Goal: Navigation & Orientation: Understand site structure

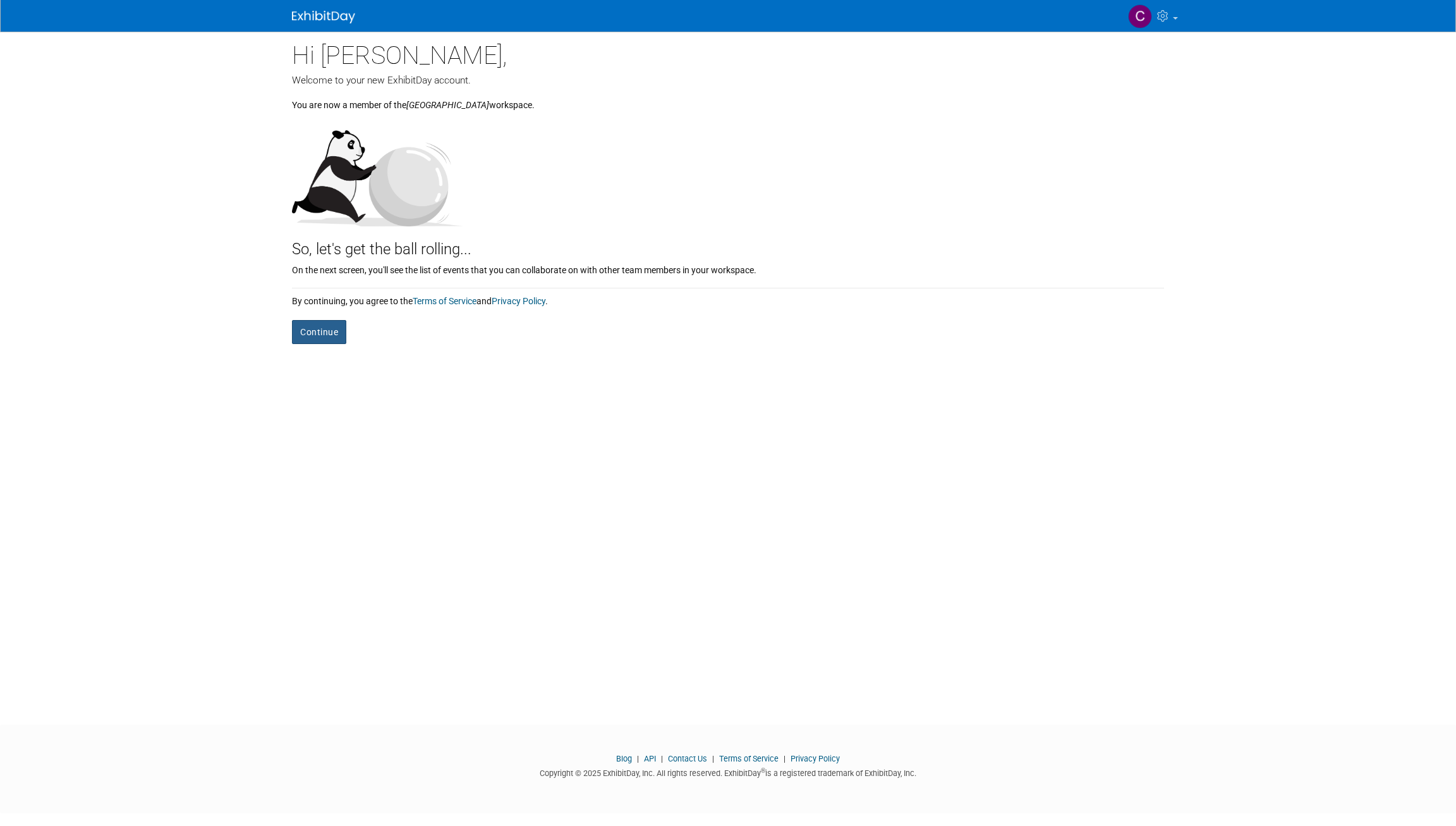
click at [319, 335] on button "Continue" at bounding box center [319, 332] width 54 height 24
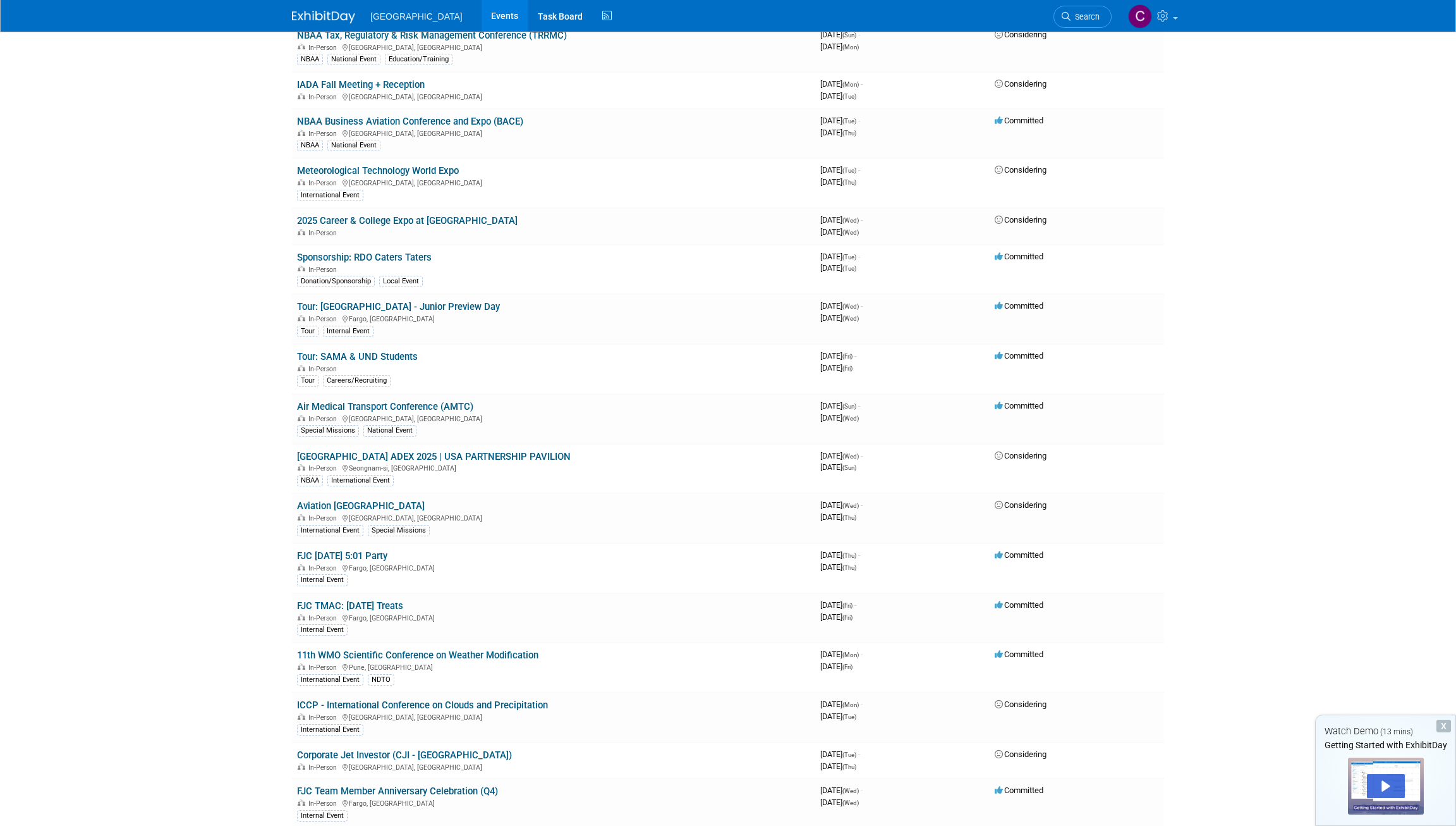
scroll to position [822, 0]
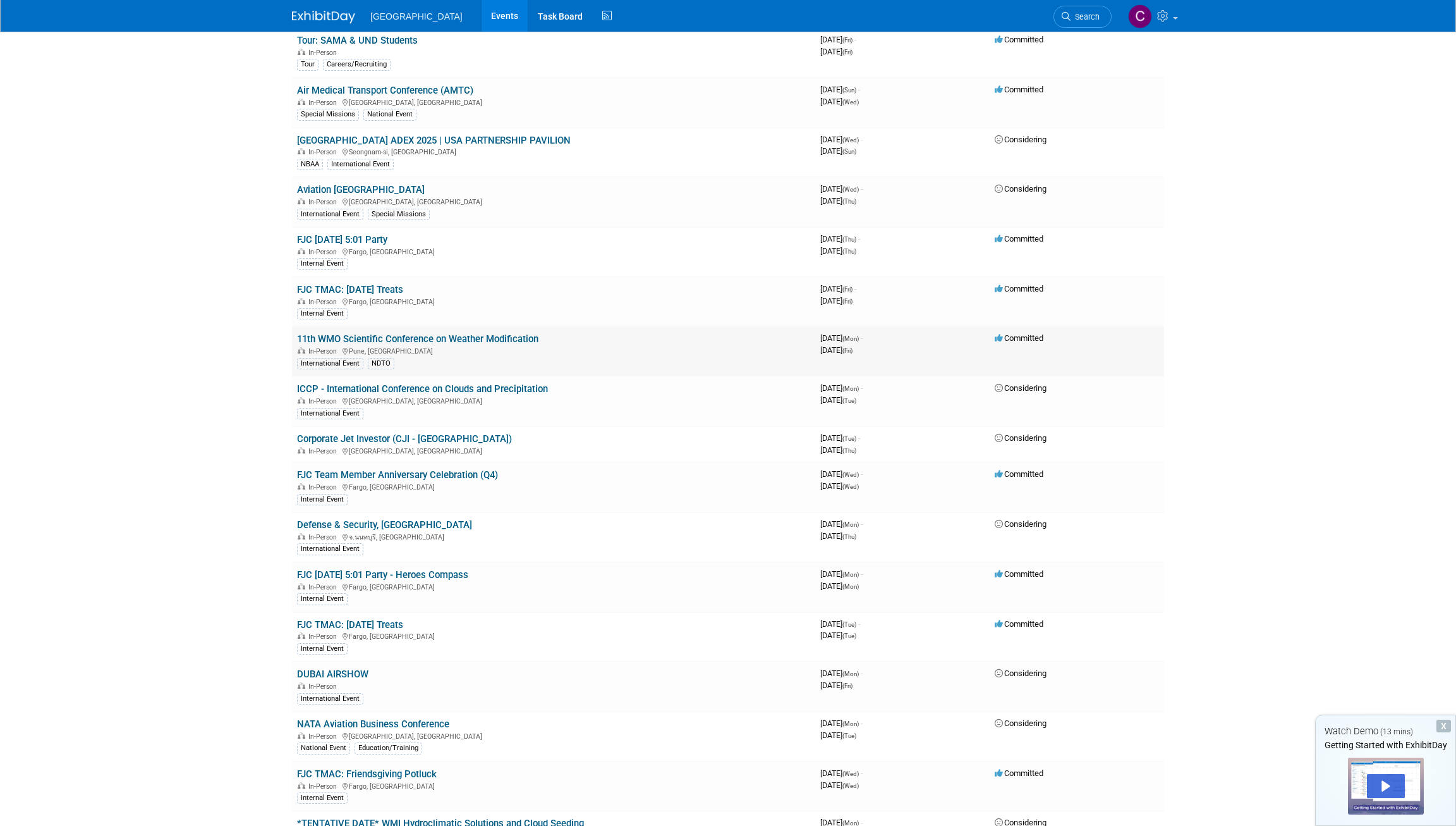
click at [499, 339] on link "11th WMO Scientific Conference on Weather Modification" at bounding box center [418, 338] width 241 height 11
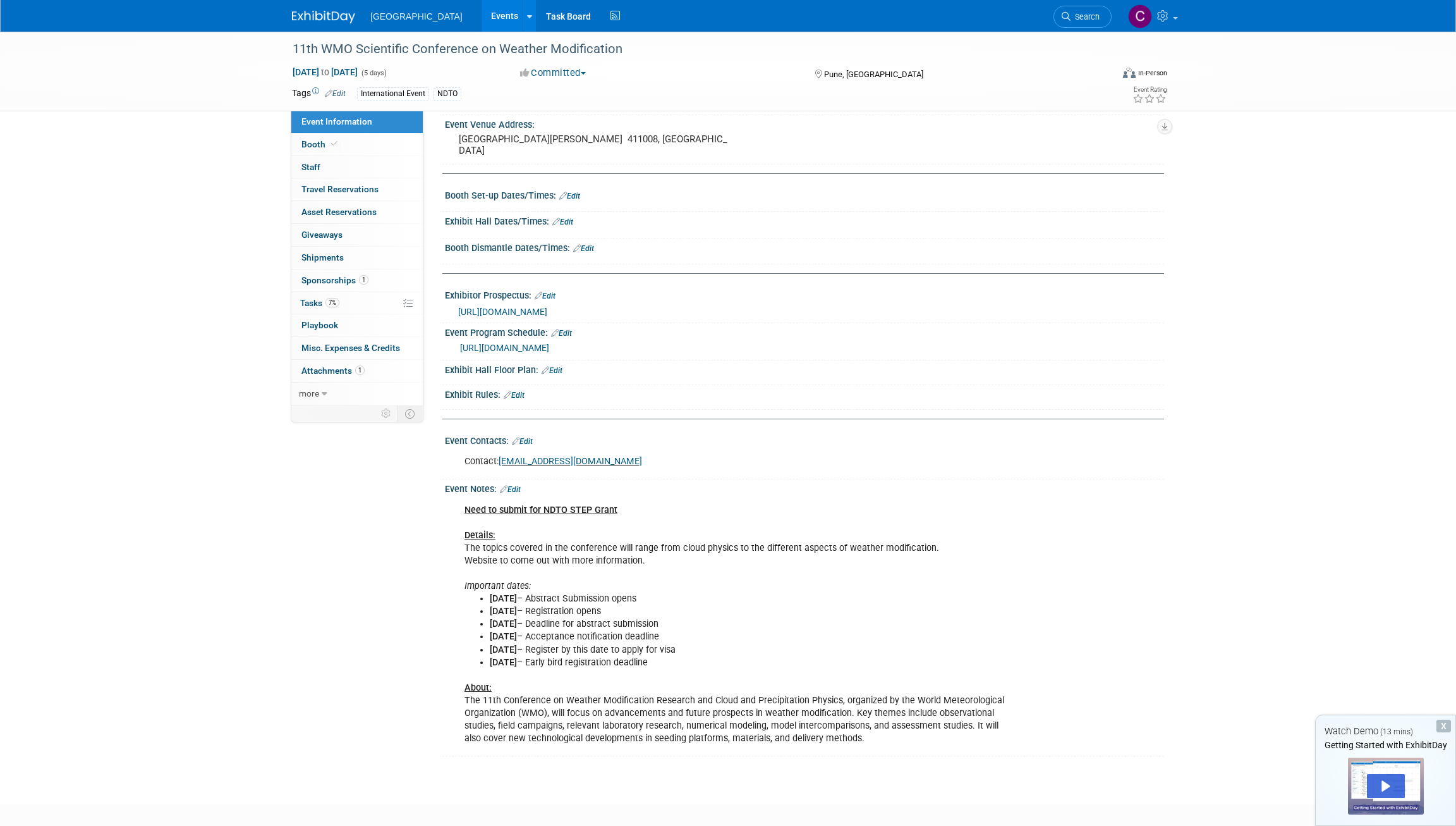
scroll to position [193, 0]
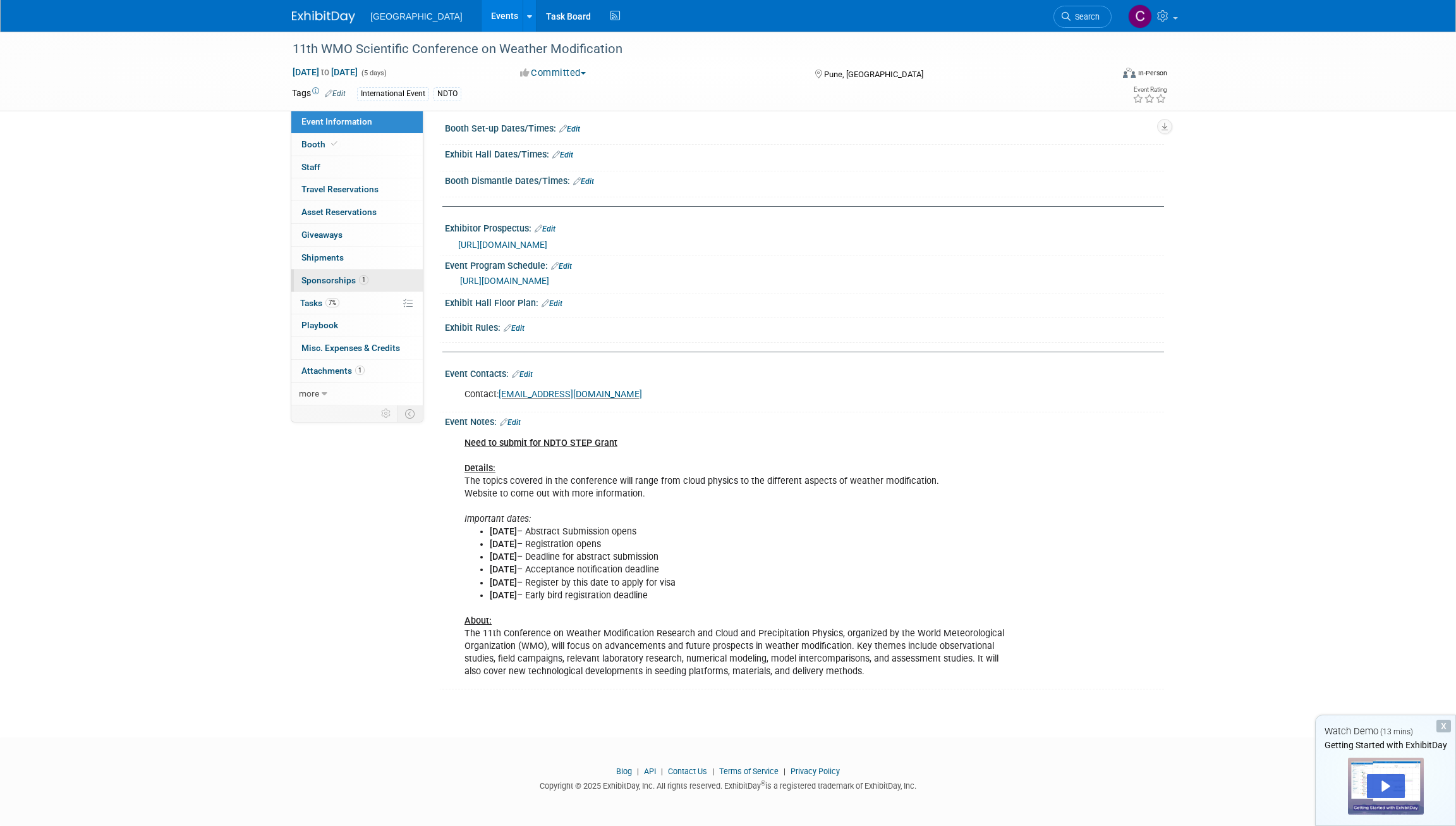
click at [348, 274] on link "1 Sponsorships 1" at bounding box center [357, 280] width 132 height 22
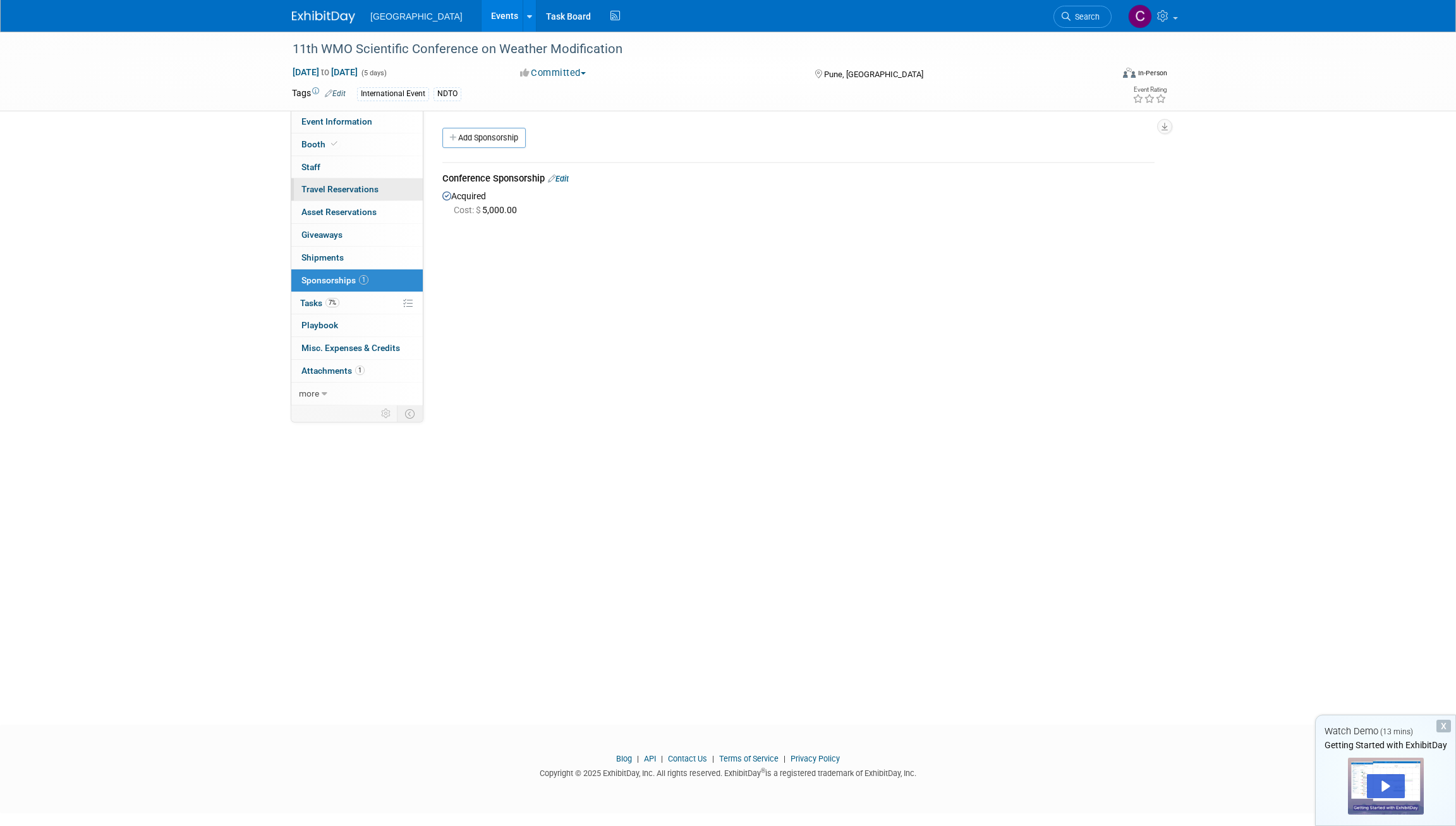
click at [337, 184] on span "Travel Reservations 0" at bounding box center [339, 189] width 77 height 10
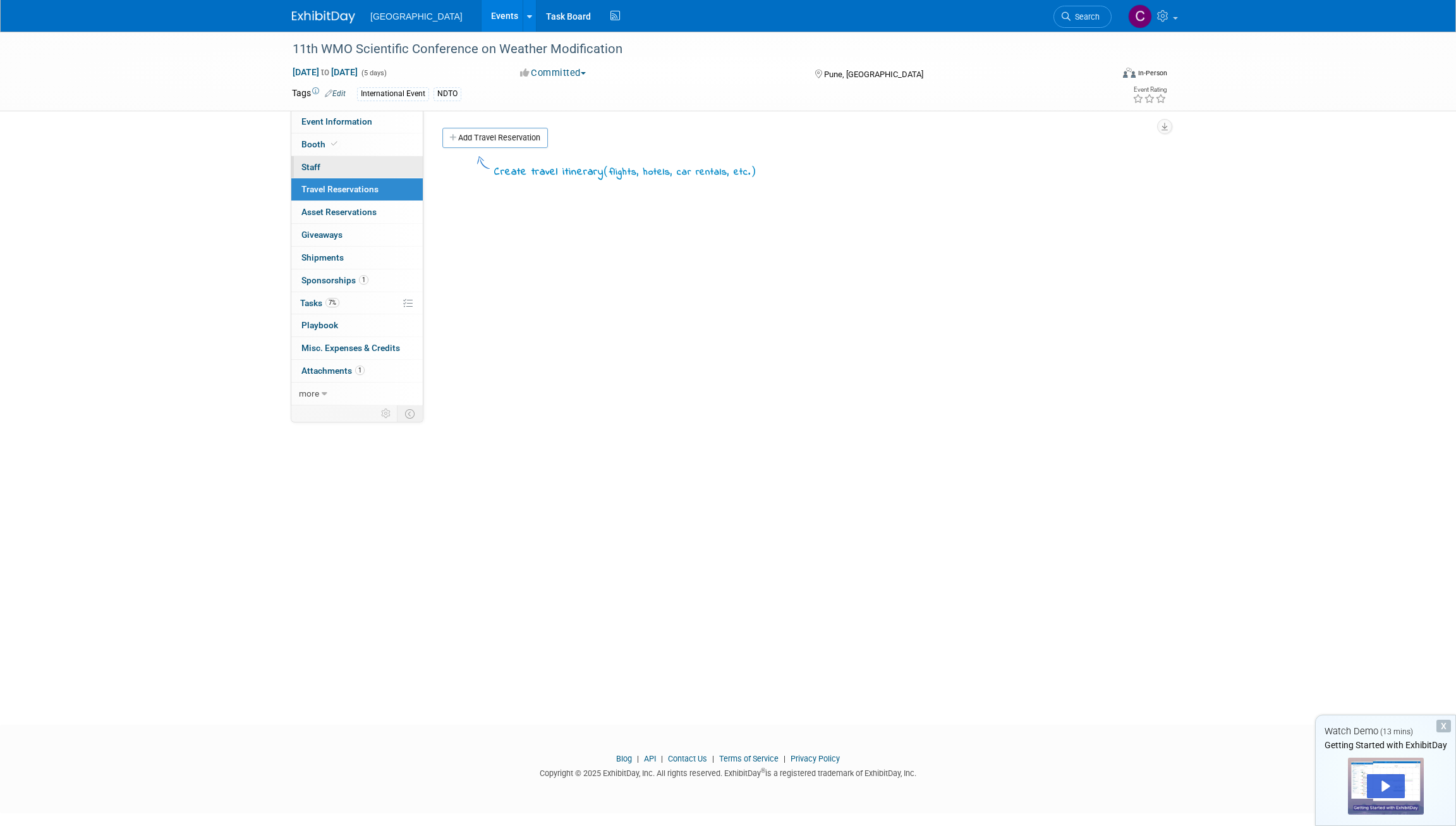
click at [309, 163] on span "Staff 0" at bounding box center [310, 167] width 19 height 10
click at [321, 187] on span "Travel Reservations 0" at bounding box center [339, 189] width 77 height 10
click at [350, 350] on span "Misc. Expenses & Credits 0" at bounding box center [350, 348] width 99 height 10
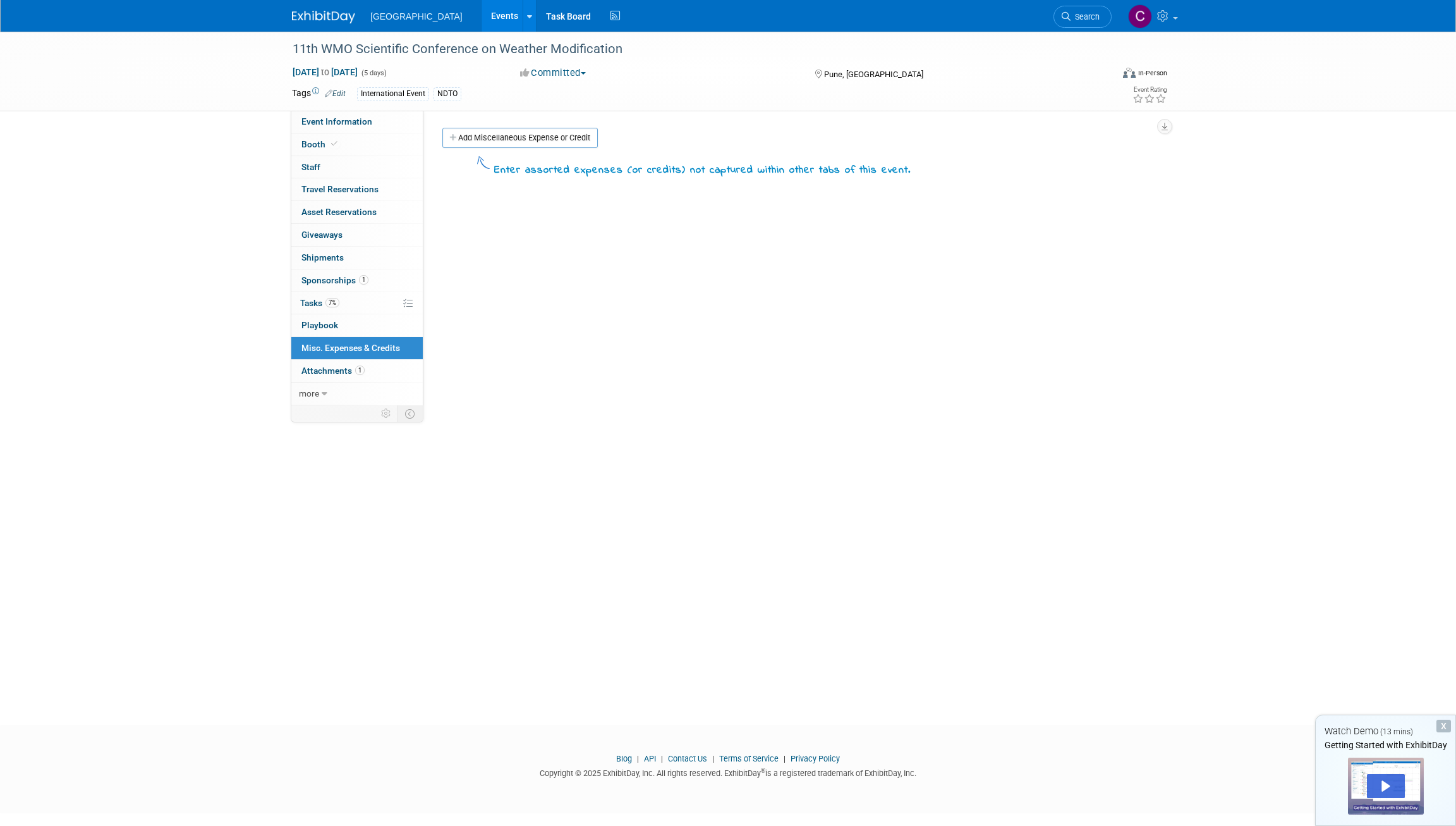
click at [317, 189] on span "Travel Reservations 0" at bounding box center [339, 189] width 77 height 10
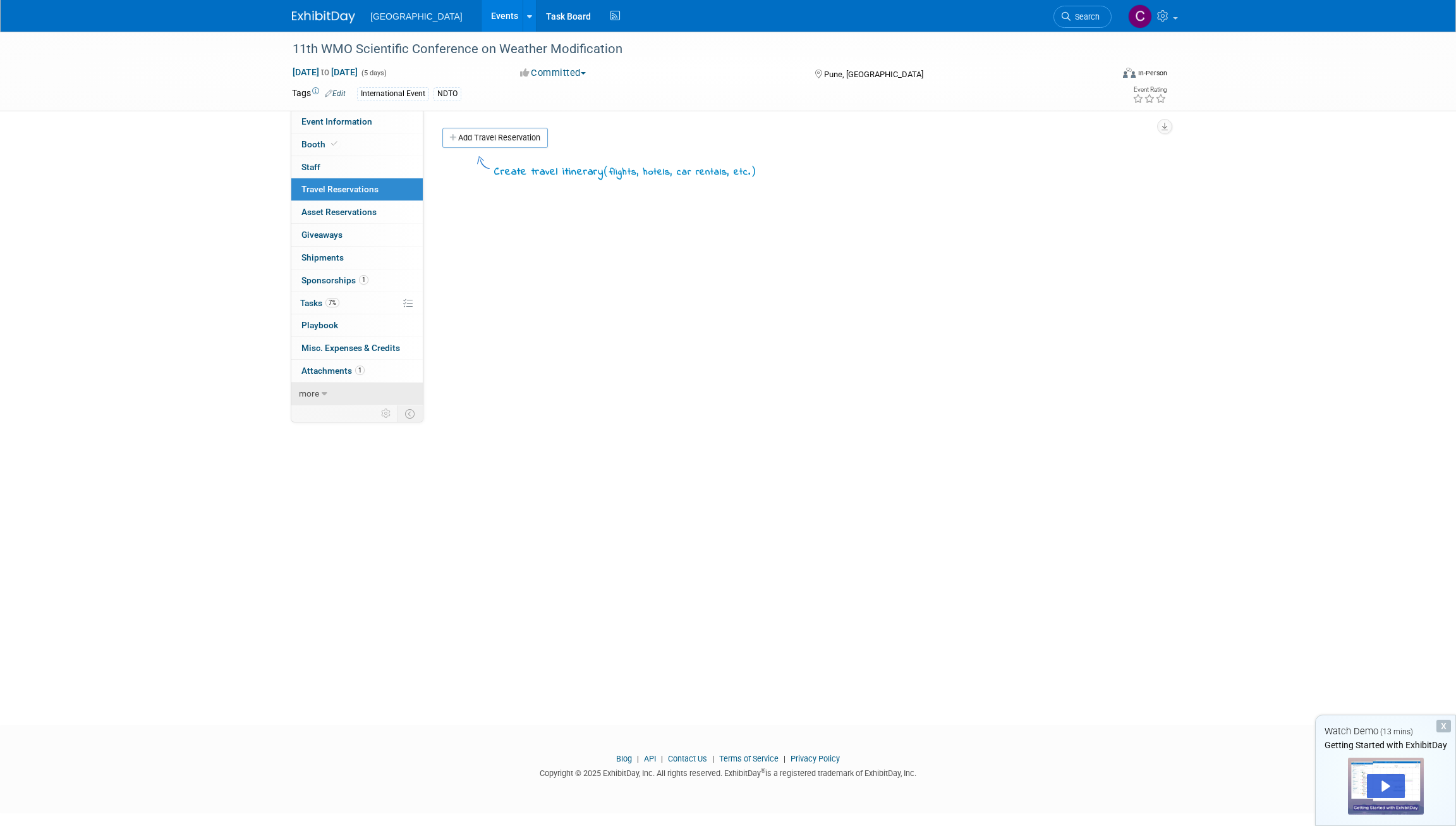
click at [331, 386] on link "more" at bounding box center [357, 393] width 132 height 22
